Goal: Transaction & Acquisition: Purchase product/service

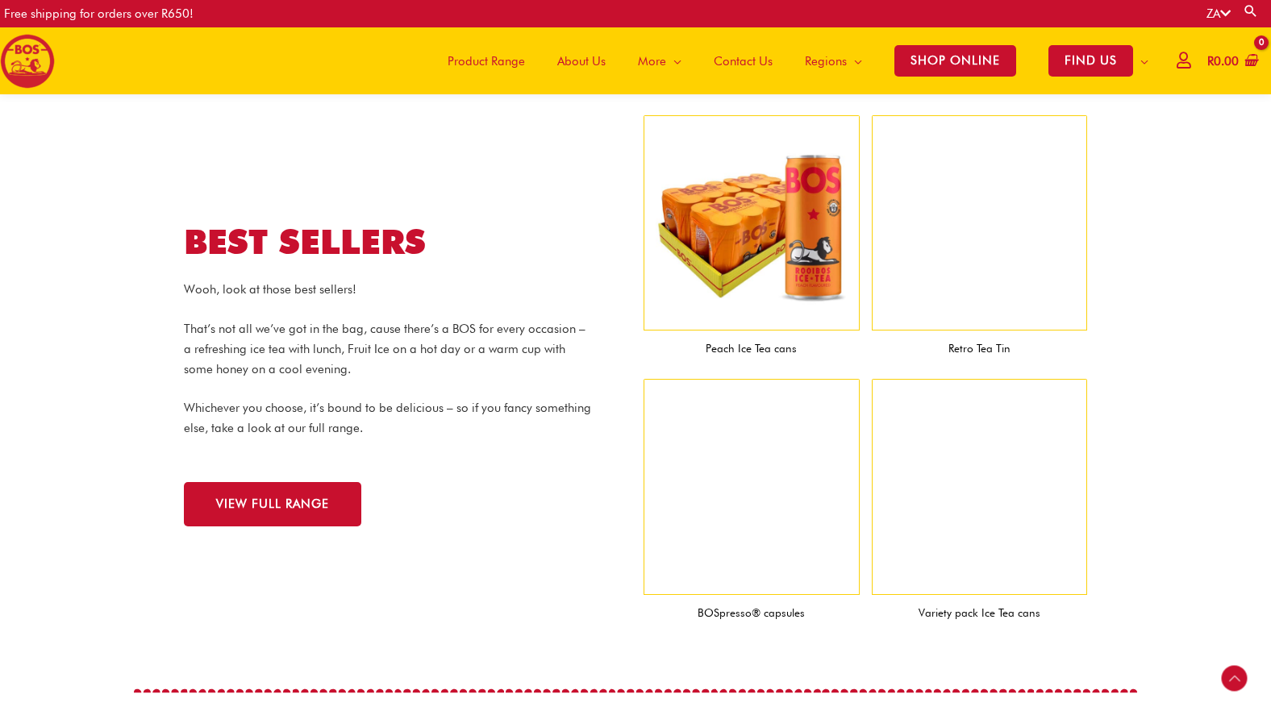
scroll to position [1514, 0]
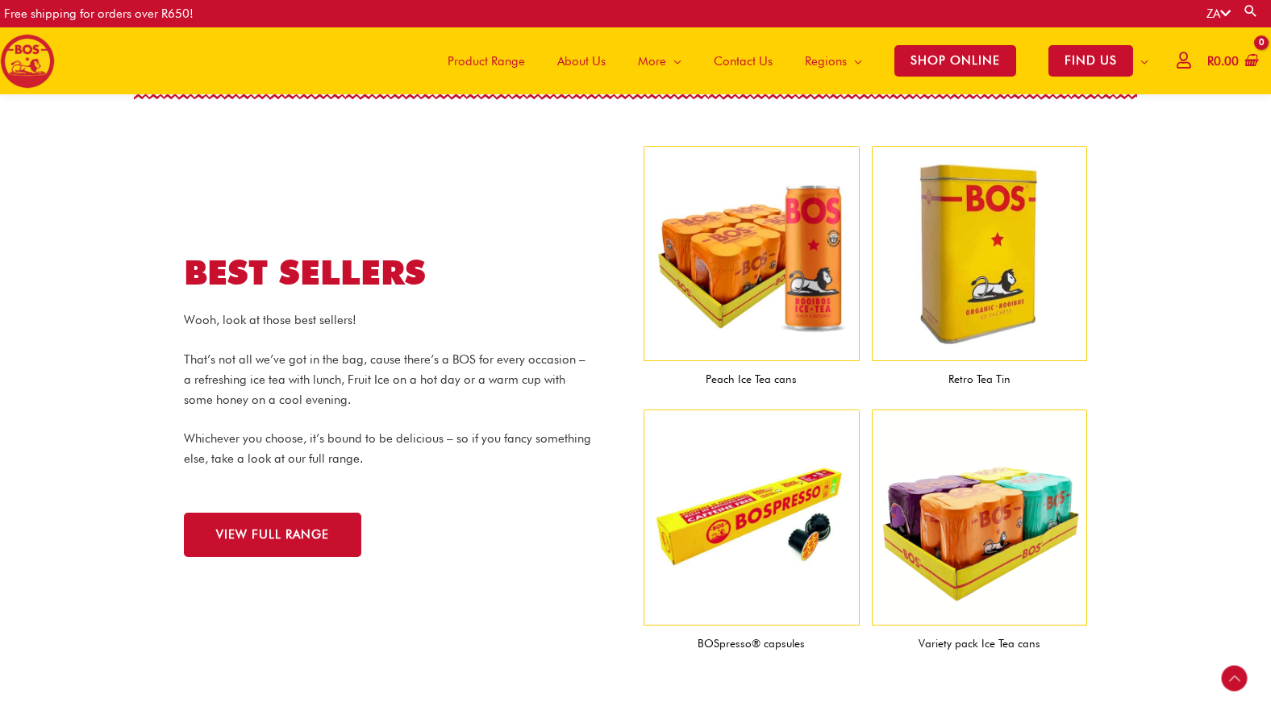
click at [469, 62] on span "Product Range" at bounding box center [486, 61] width 77 height 48
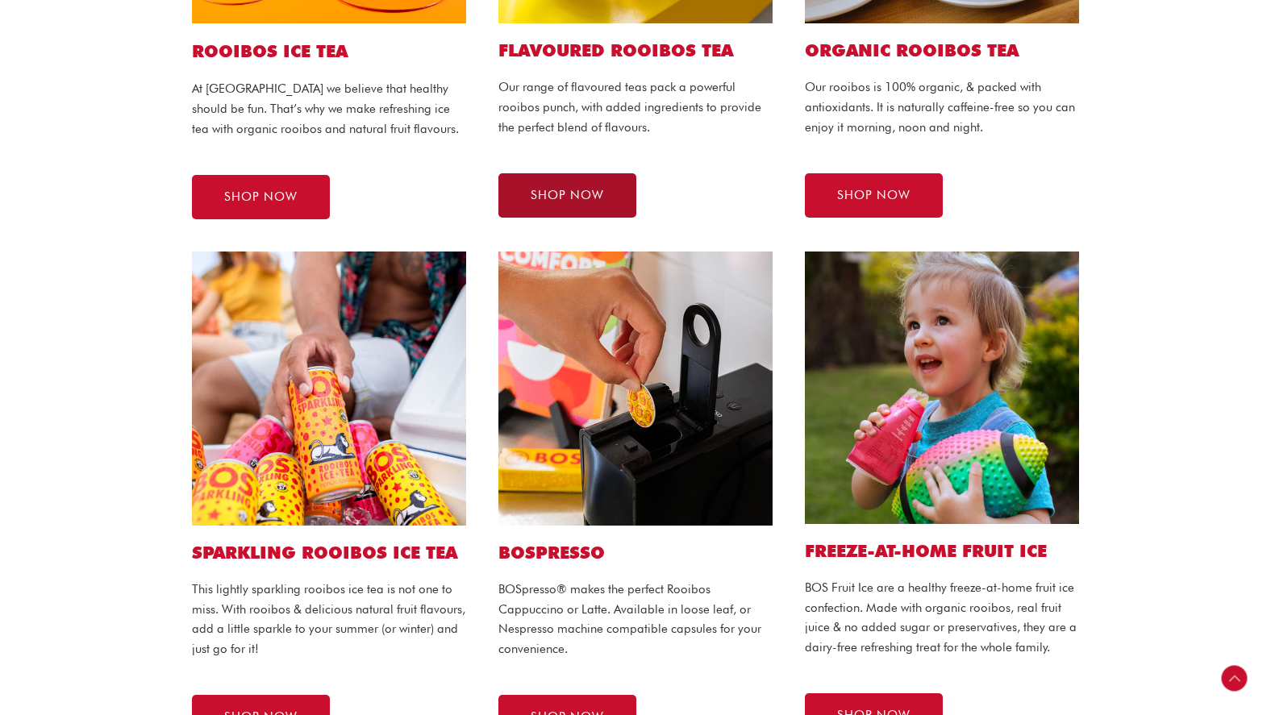
scroll to position [688, 0]
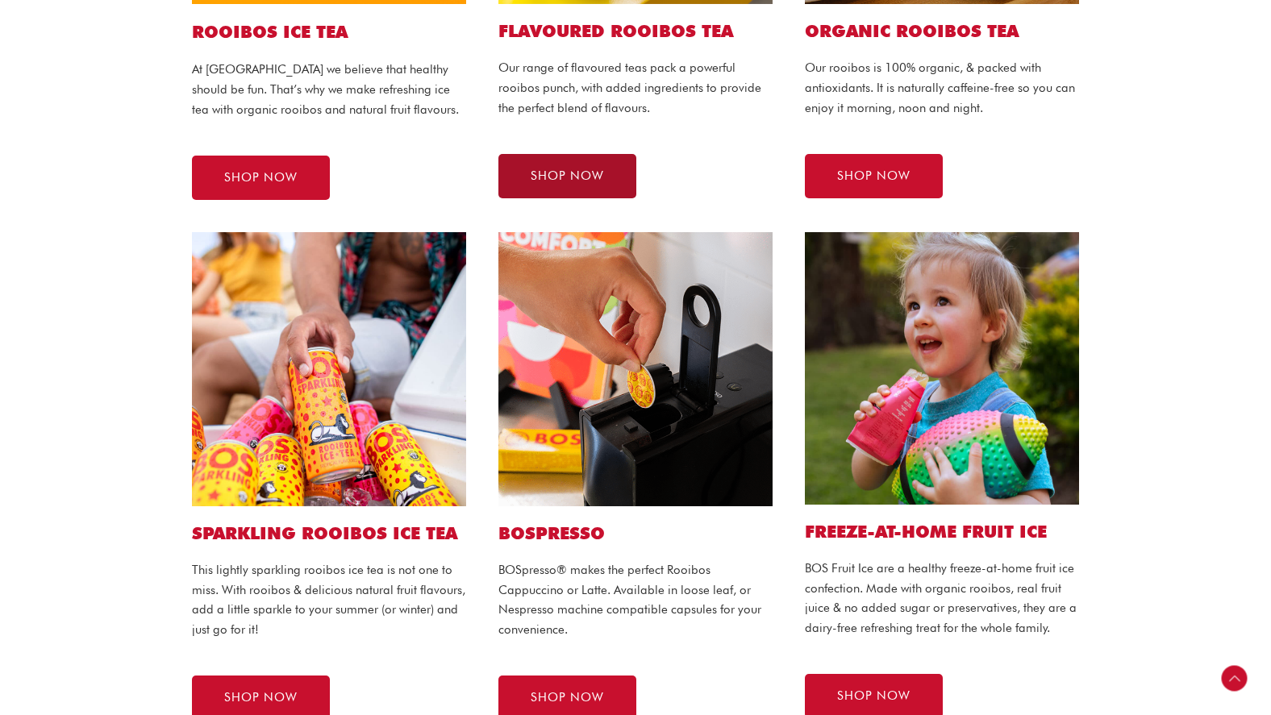
click at [572, 174] on span "SHOP NOW" at bounding box center [567, 176] width 73 height 12
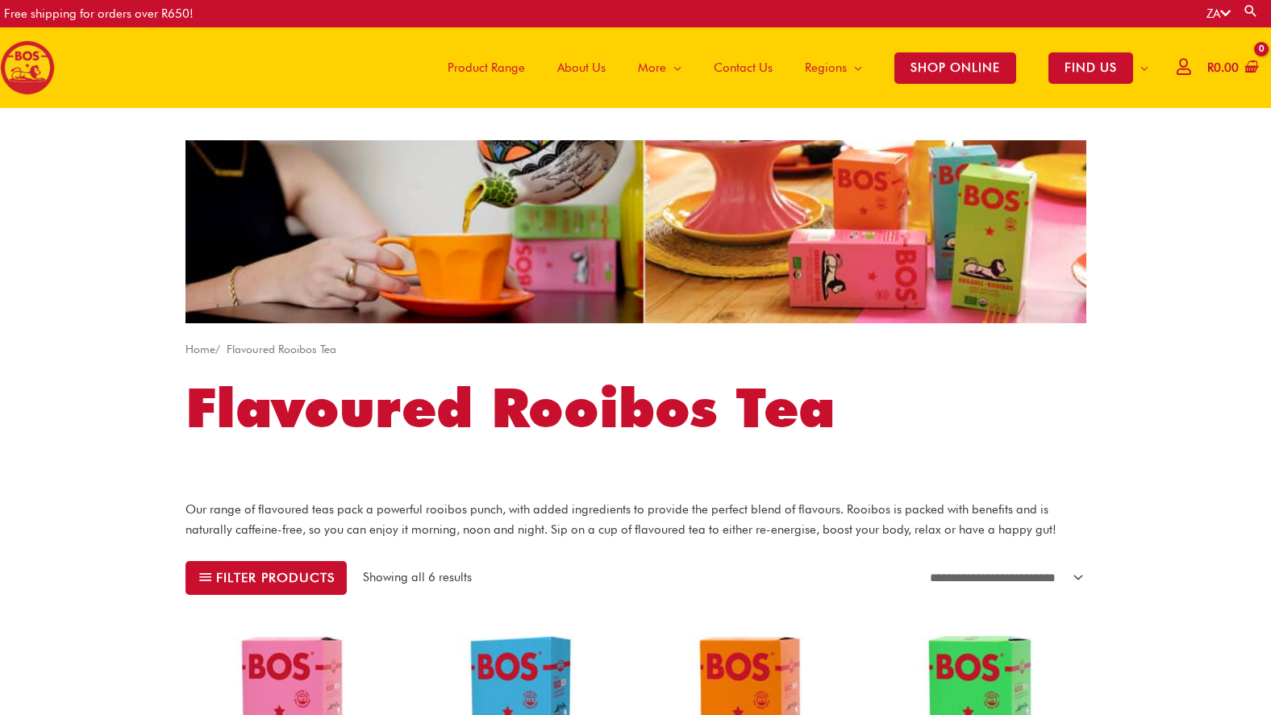
click at [477, 65] on span "Product Range" at bounding box center [486, 68] width 77 height 48
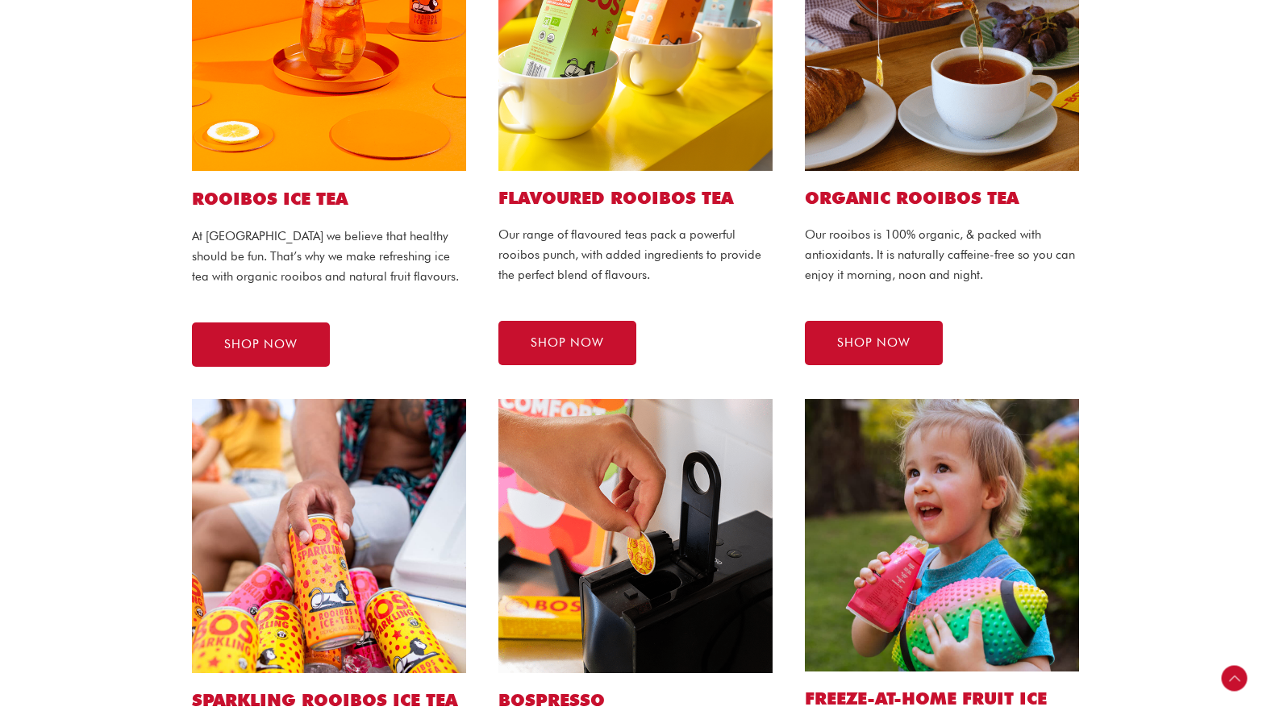
scroll to position [515, 0]
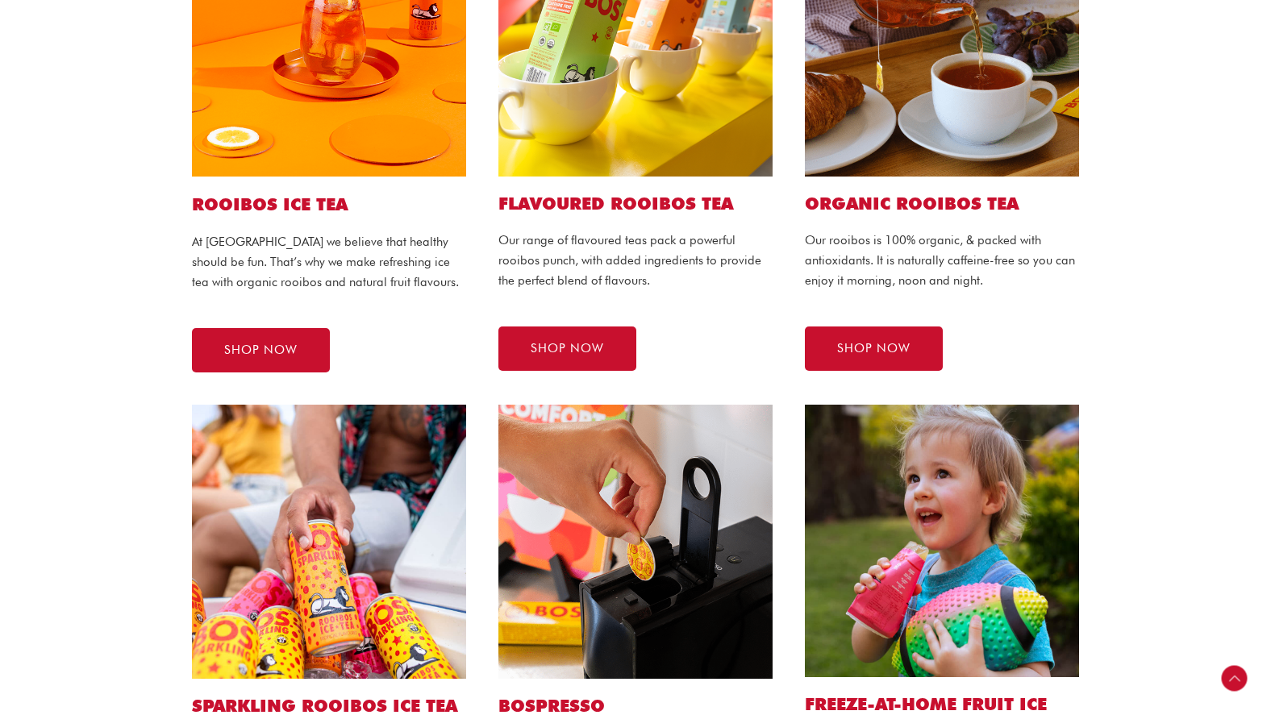
click at [367, 110] on img at bounding box center [329, 39] width 274 height 274
click at [281, 347] on span "SHOP NOW" at bounding box center [260, 350] width 73 height 12
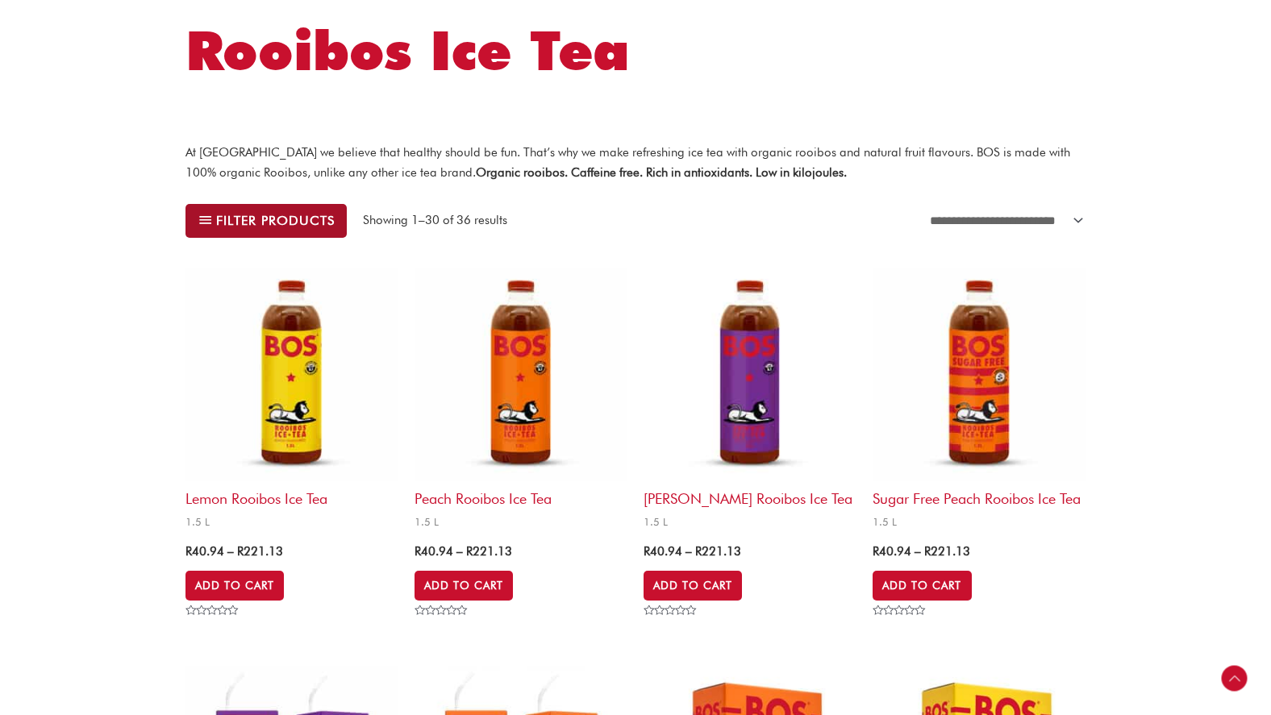
scroll to position [366, 0]
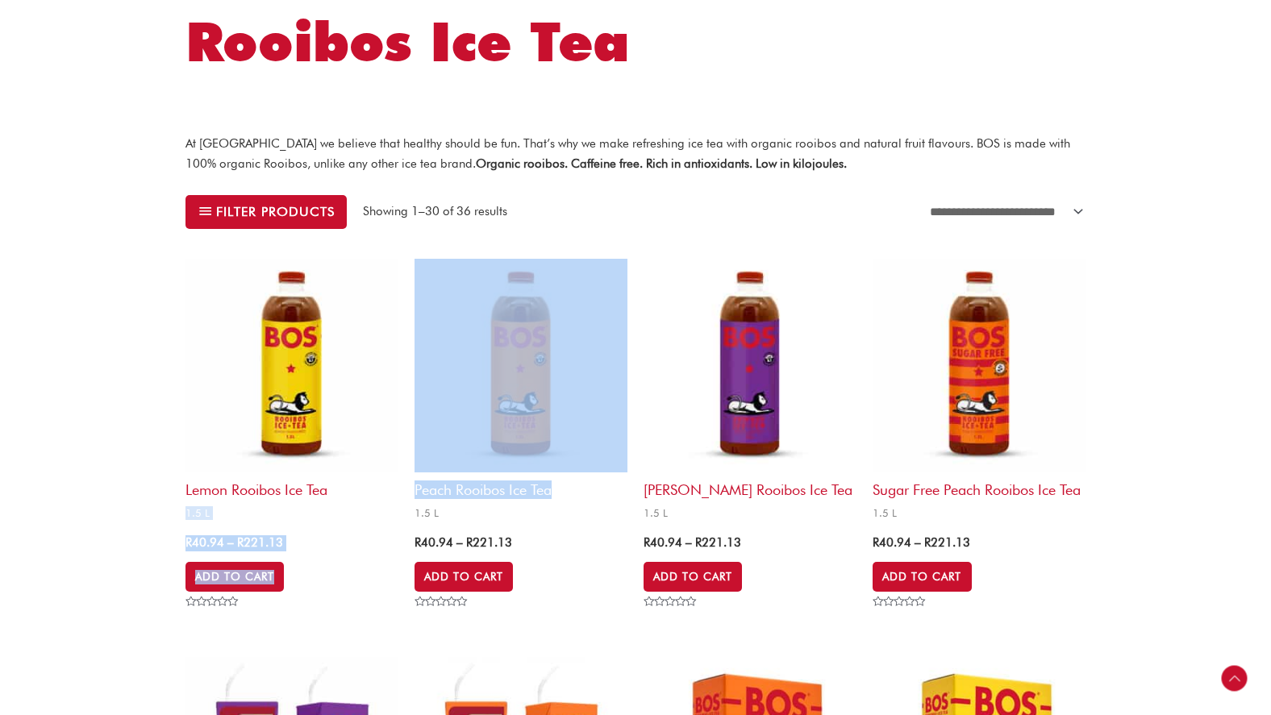
drag, startPoint x: 406, startPoint y: 486, endPoint x: 549, endPoint y: 490, distance: 143.6
click at [552, 518] on link "Peach Rooibos Ice Tea 1.5 L" at bounding box center [521, 392] width 213 height 266
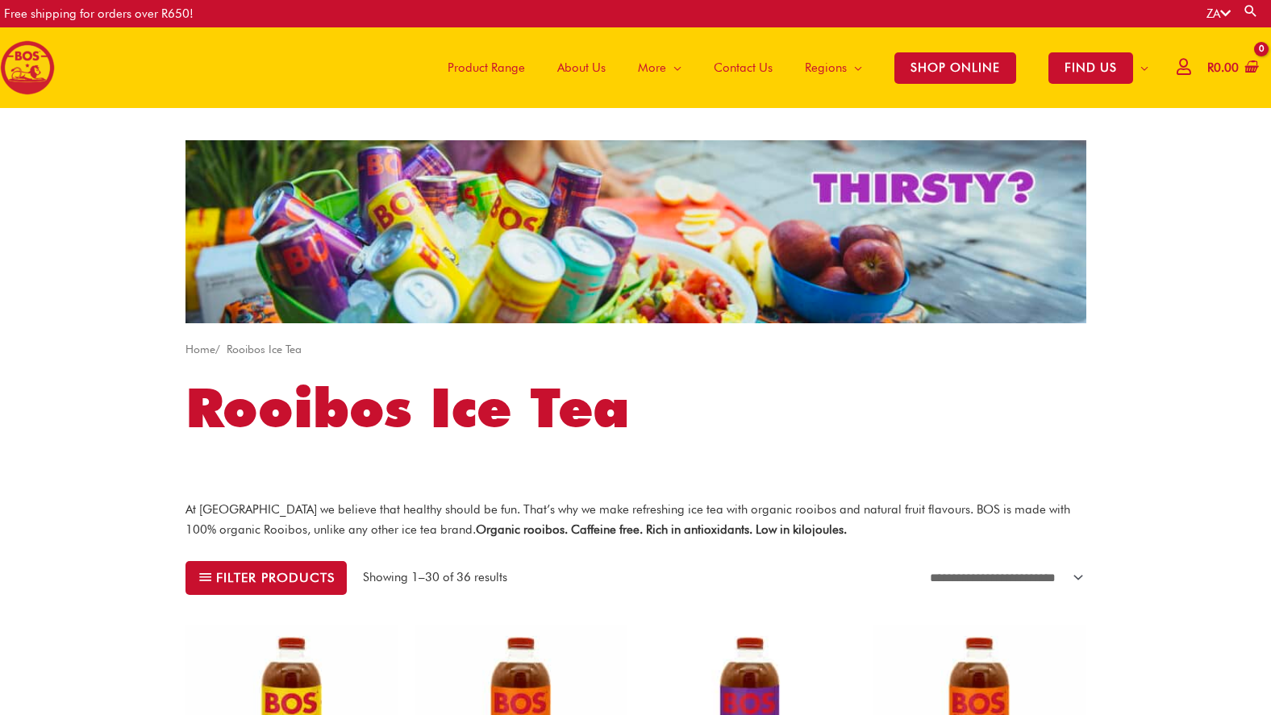
scroll to position [0, 0]
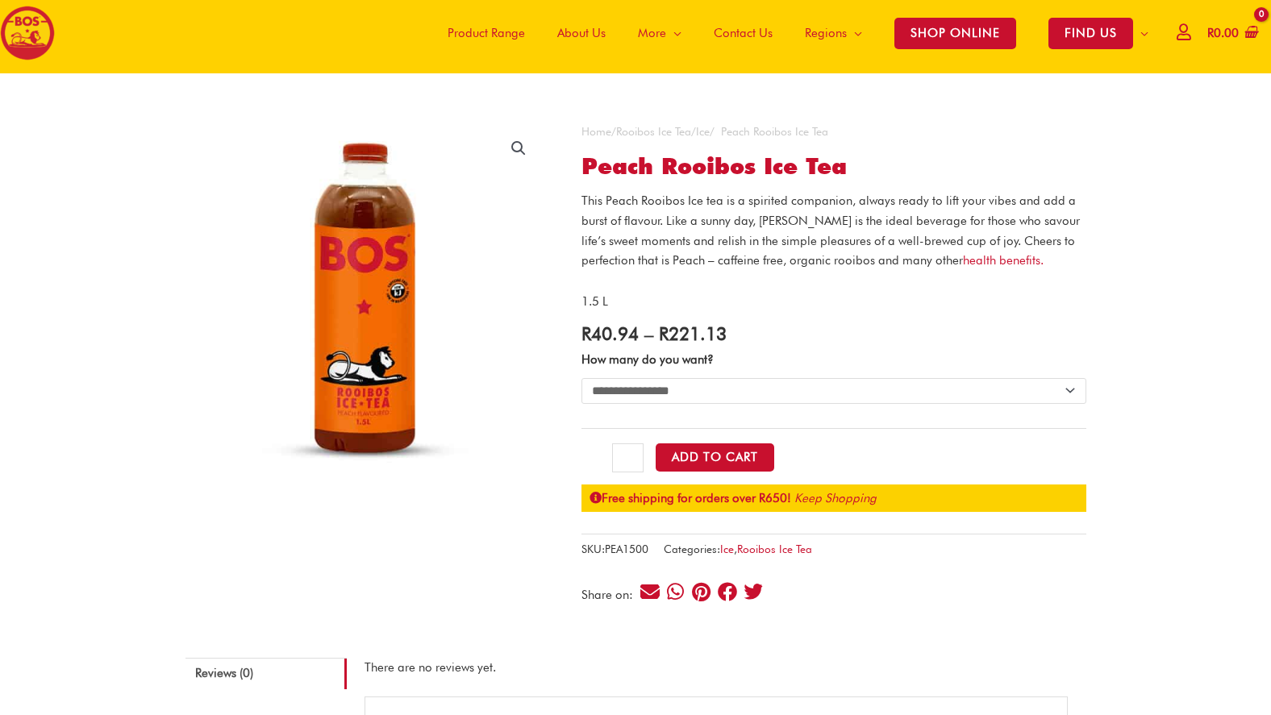
scroll to position [35, 0]
